Goal: Transaction & Acquisition: Subscribe to service/newsletter

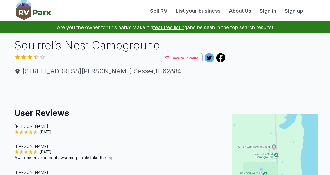
click at [193, 53] on h1 "Squirrel’s Nest Campground" at bounding box center [119, 45] width 211 height 16
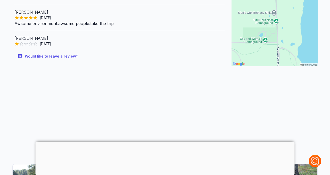
scroll to position [144, 0]
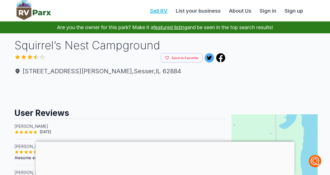
click at [146, 12] on link "Sell RV" at bounding box center [159, 11] width 26 height 8
